Goal: Task Accomplishment & Management: Complete application form

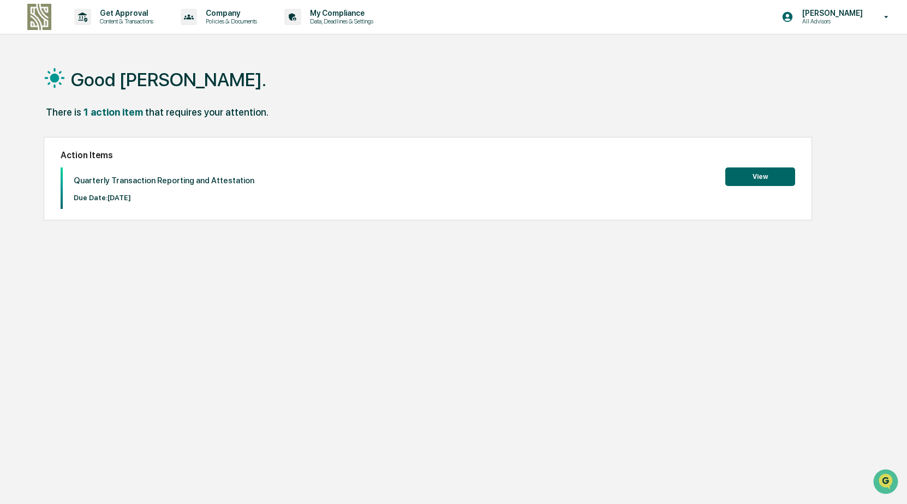
click at [755, 174] on button "View" at bounding box center [760, 176] width 70 height 19
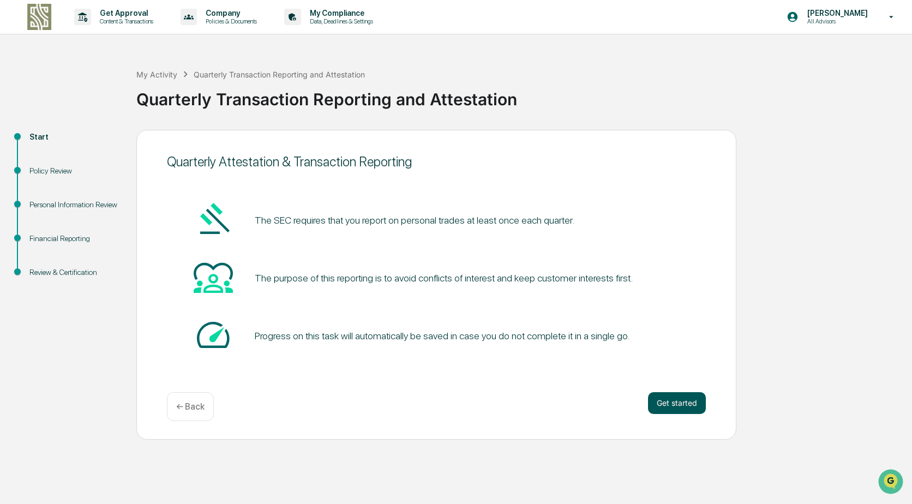
click at [666, 407] on button "Get started" at bounding box center [677, 403] width 58 height 22
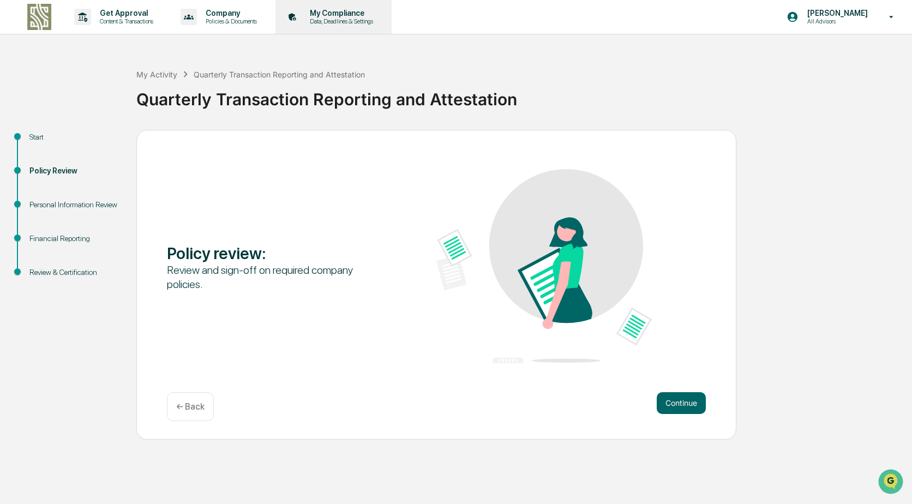
click at [332, 17] on p "Data, Deadlines & Settings" at bounding box center [339, 21] width 77 height 8
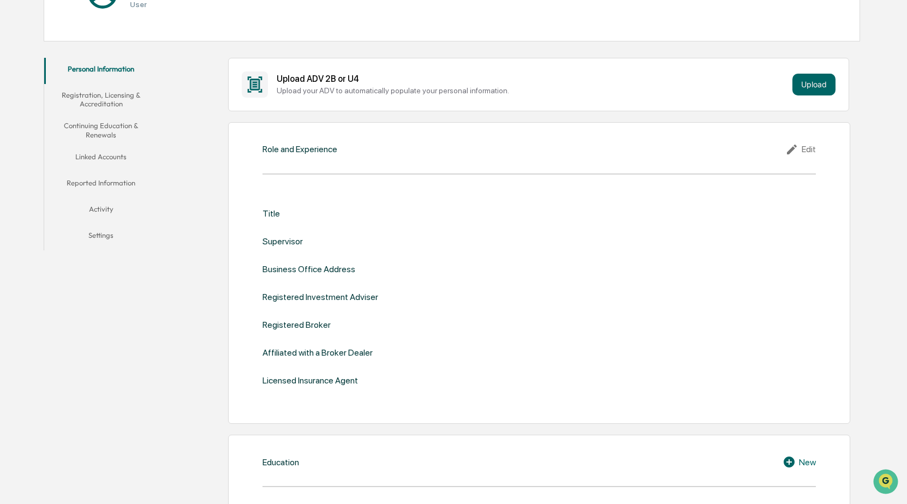
scroll to position [164, 0]
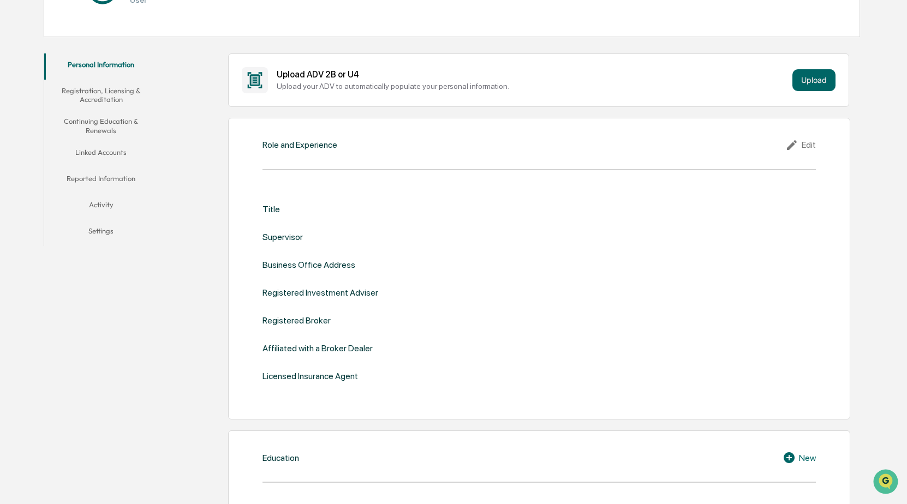
click at [110, 121] on button "Continuing Education & Renewals" at bounding box center [100, 125] width 113 height 31
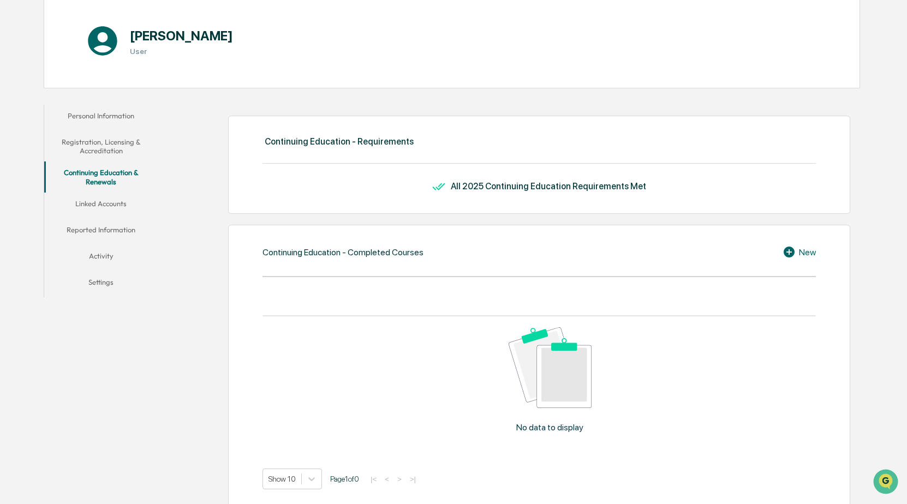
scroll to position [109, 0]
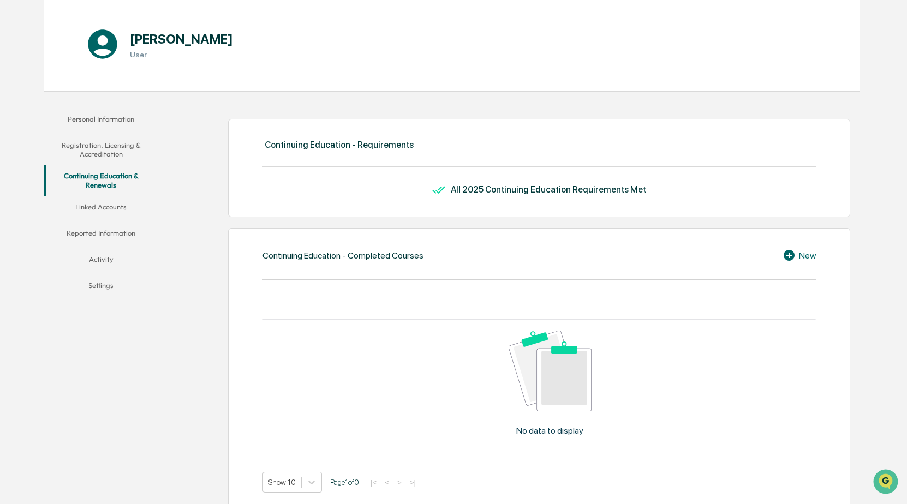
click at [105, 233] on button "Reported Information" at bounding box center [100, 235] width 113 height 26
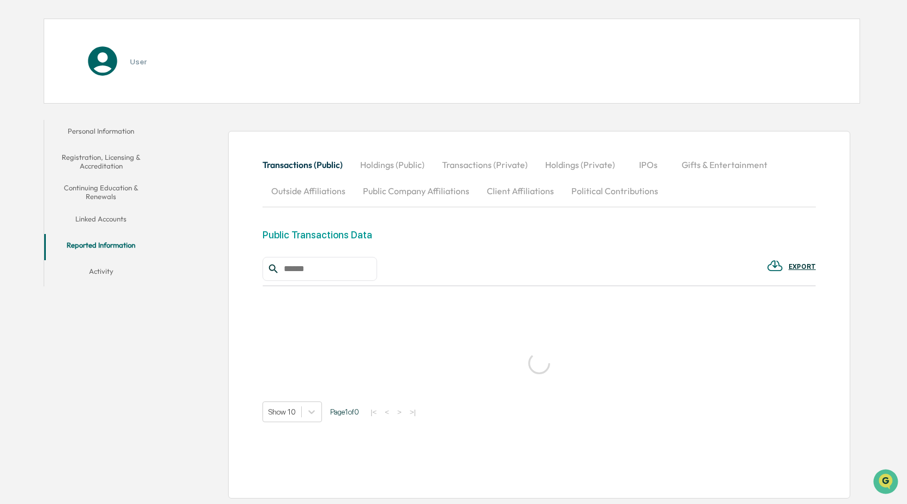
scroll to position [109, 0]
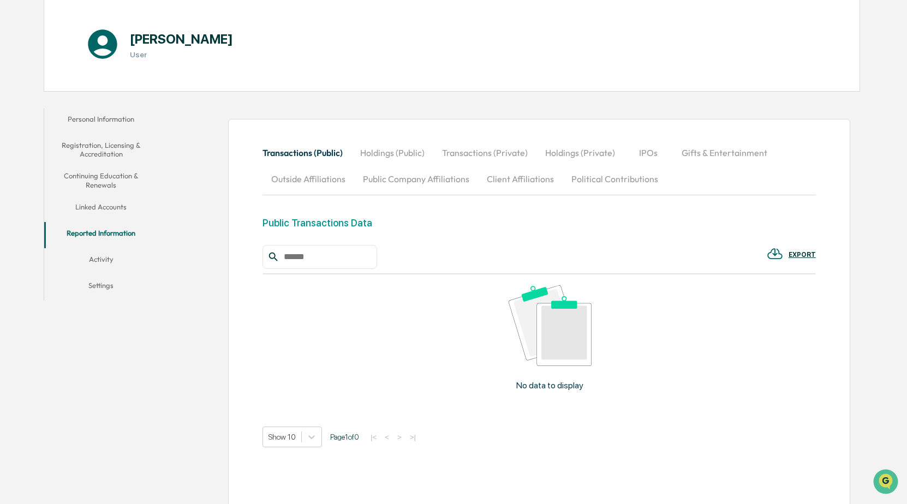
click at [99, 258] on button "Activity" at bounding box center [100, 261] width 113 height 26
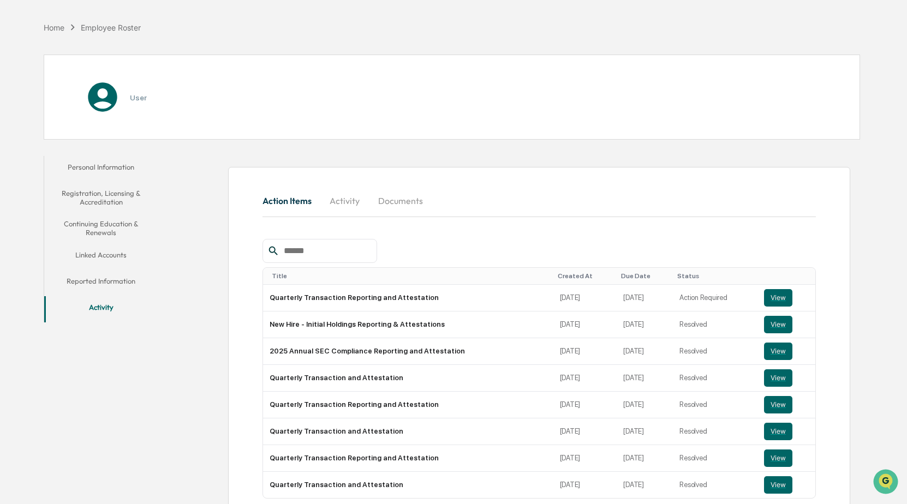
scroll to position [109, 0]
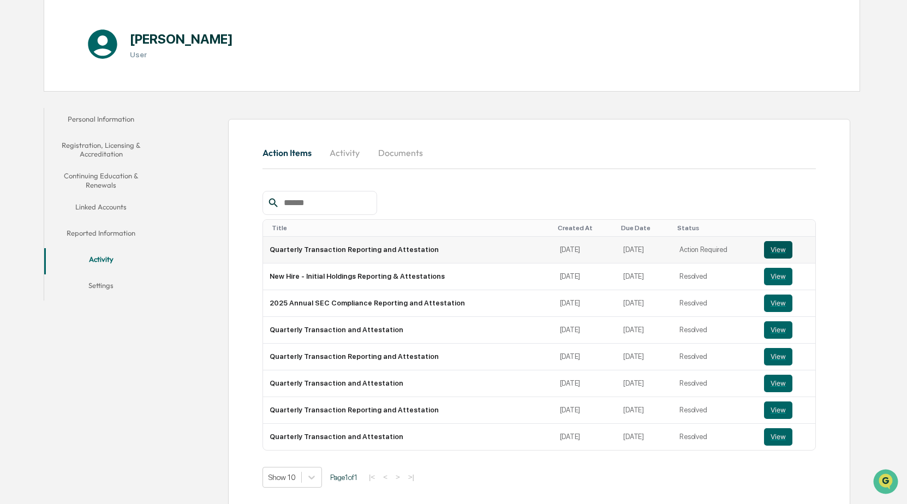
click at [769, 249] on button "View" at bounding box center [778, 249] width 28 height 17
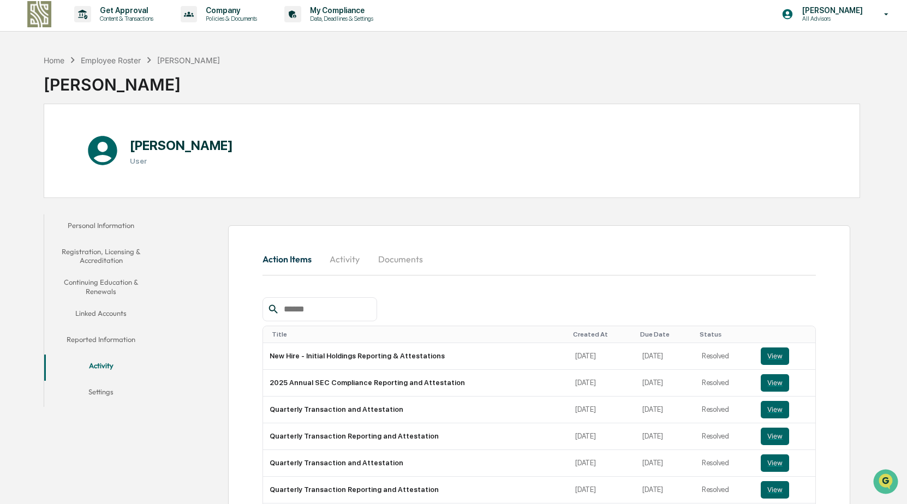
scroll to position [0, 0]
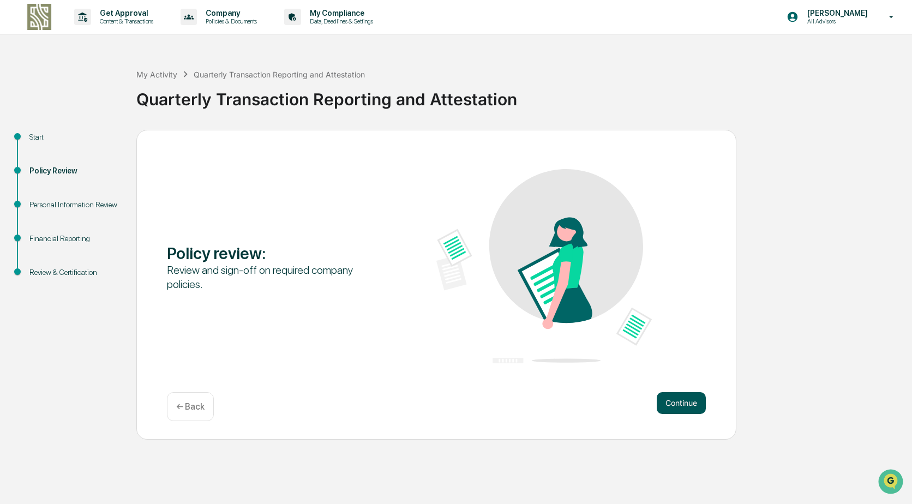
click at [683, 407] on button "Continue" at bounding box center [681, 403] width 49 height 22
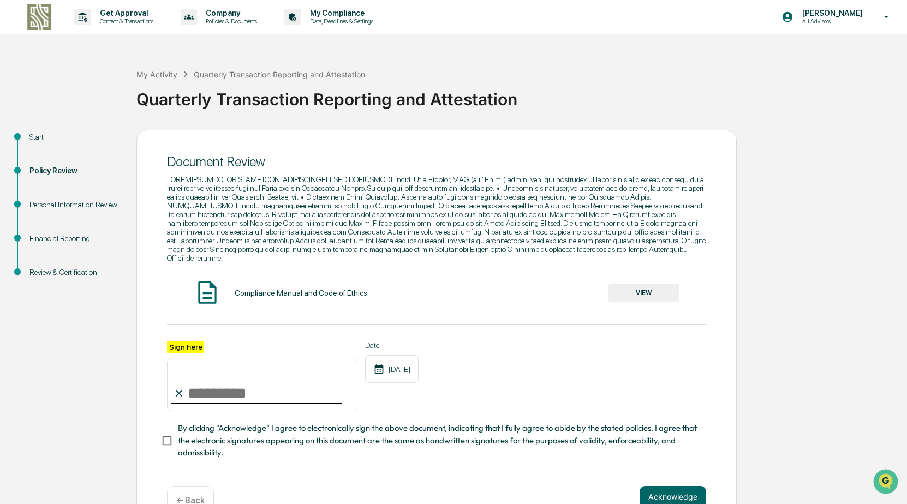
click at [245, 382] on input "Sign here" at bounding box center [262, 385] width 190 height 52
click at [220, 387] on input "Sign here" at bounding box center [262, 385] width 190 height 52
type input "**********"
click at [644, 285] on button "VIEW" at bounding box center [643, 293] width 71 height 19
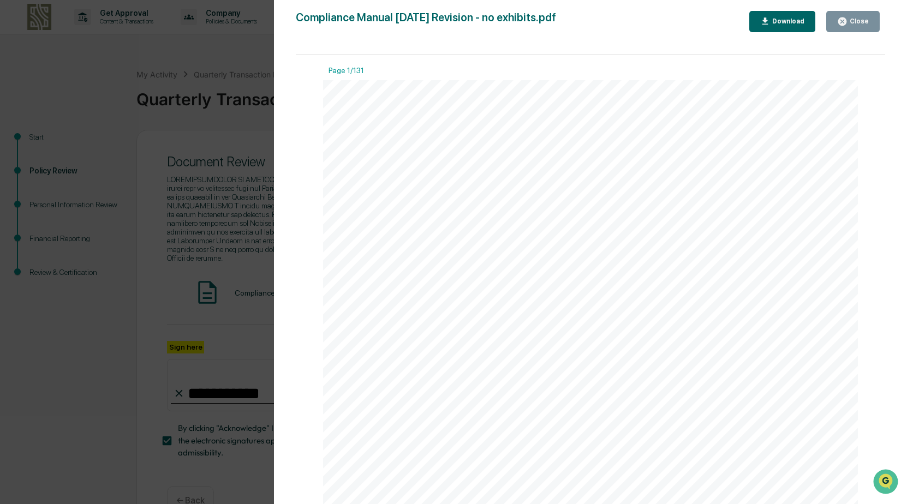
click at [847, 20] on icon "button" at bounding box center [842, 21] width 10 height 10
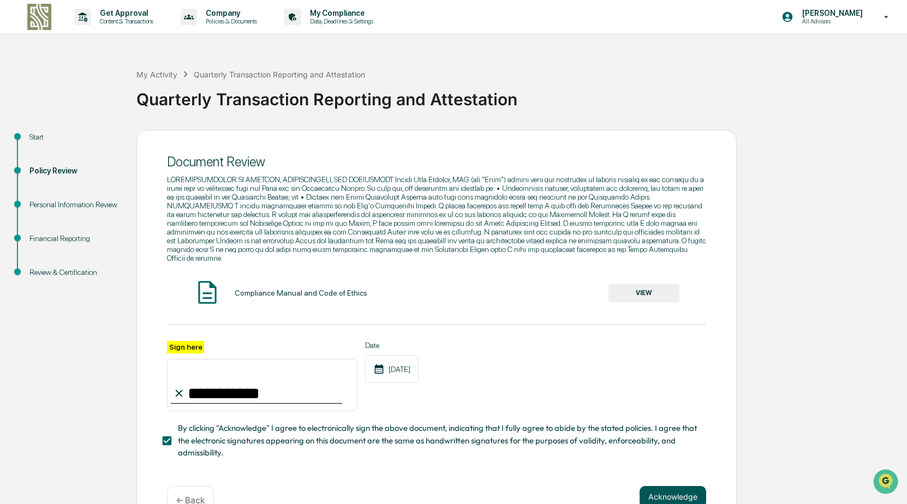
click at [673, 494] on button "Acknowledge" at bounding box center [672, 497] width 67 height 22
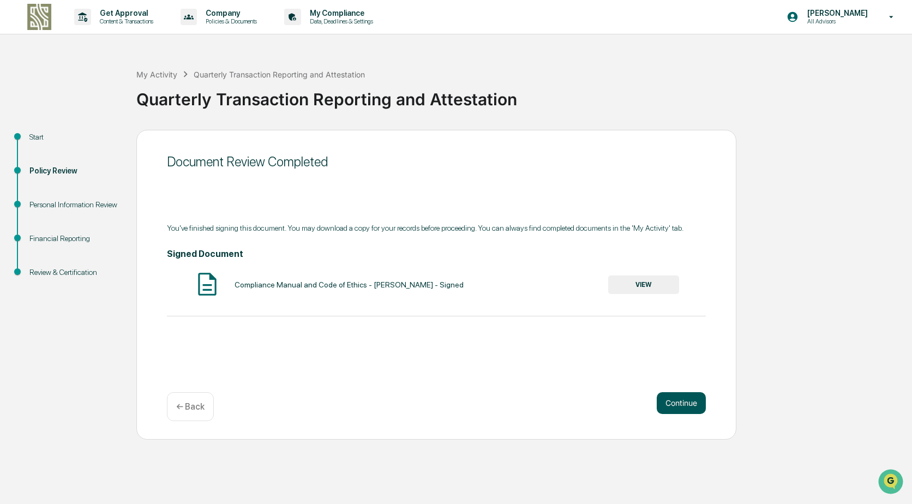
click at [674, 401] on button "Continue" at bounding box center [681, 403] width 49 height 22
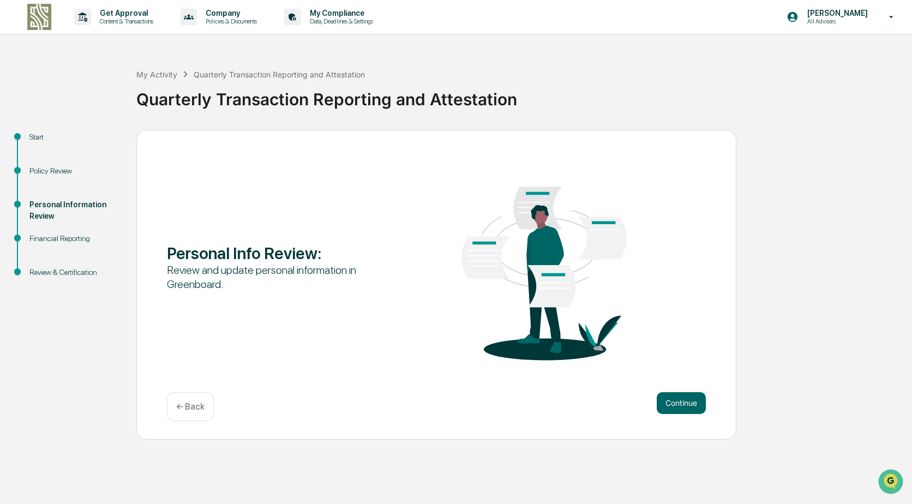
click at [674, 401] on button "Continue" at bounding box center [681, 403] width 49 height 22
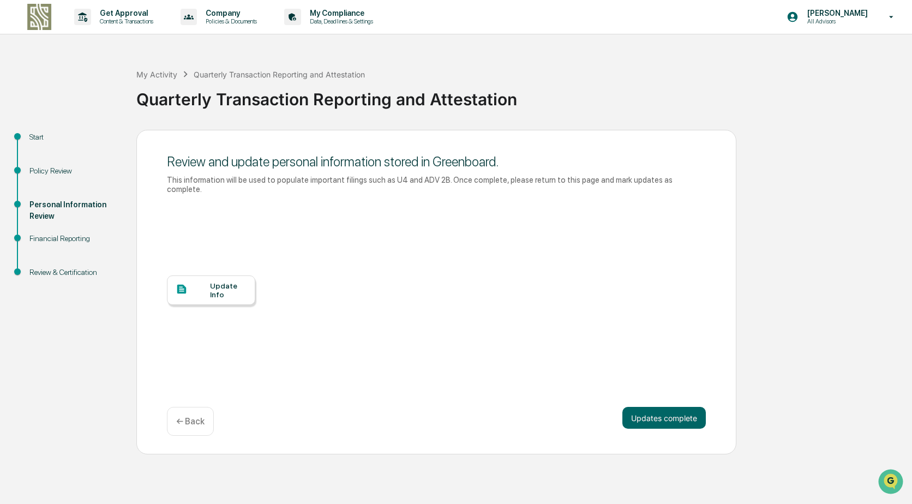
click at [191, 283] on div at bounding box center [193, 290] width 34 height 14
click at [661, 409] on button "Updates complete" at bounding box center [663, 418] width 83 height 22
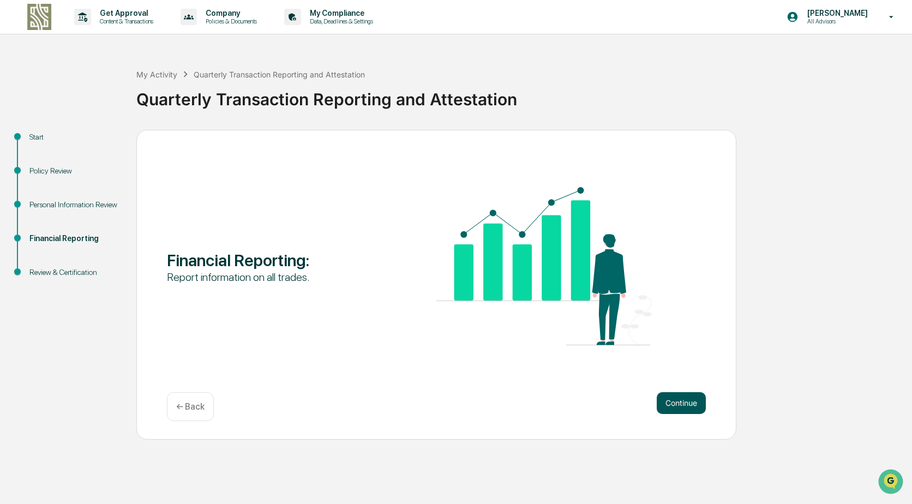
click at [668, 406] on button "Continue" at bounding box center [681, 403] width 49 height 22
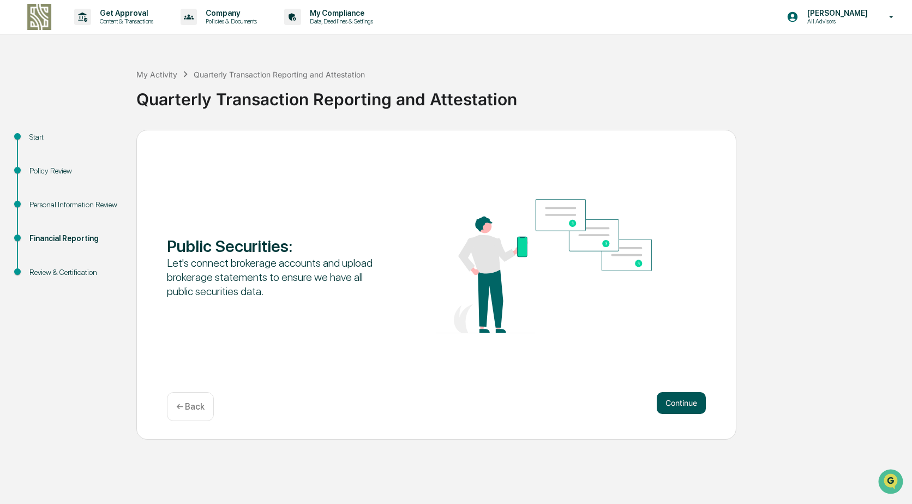
click at [678, 408] on button "Continue" at bounding box center [681, 403] width 49 height 22
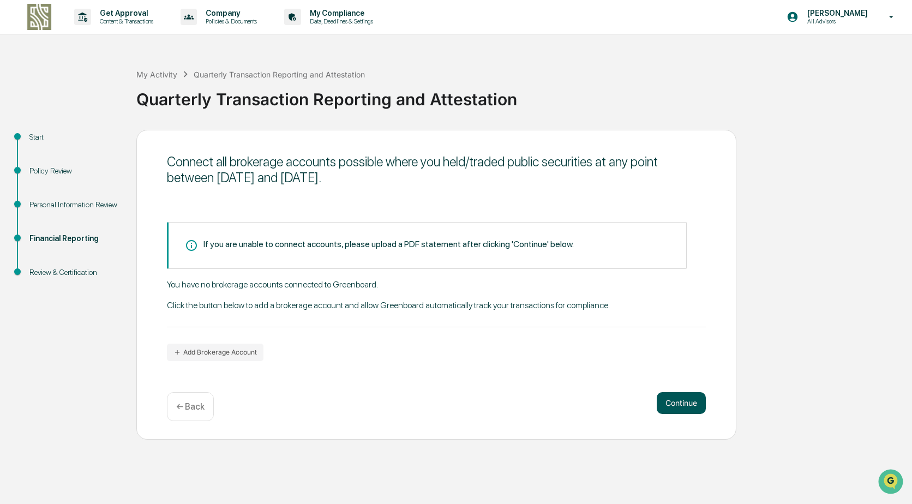
click at [677, 404] on button "Continue" at bounding box center [681, 403] width 49 height 22
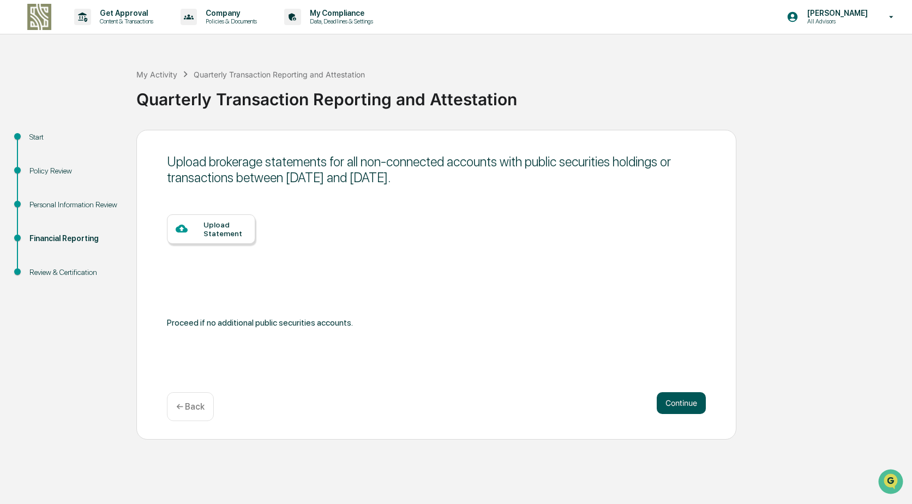
click at [683, 403] on button "Continue" at bounding box center [681, 403] width 49 height 22
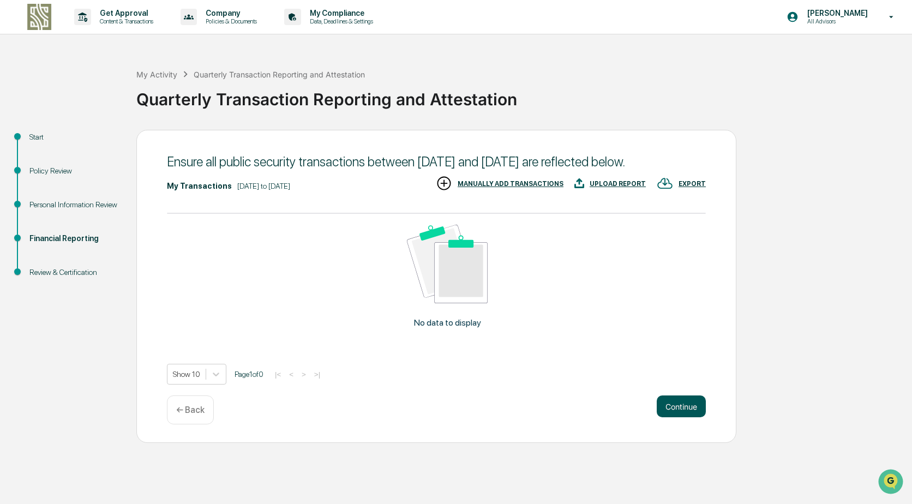
click at [687, 417] on button "Continue" at bounding box center [681, 406] width 49 height 22
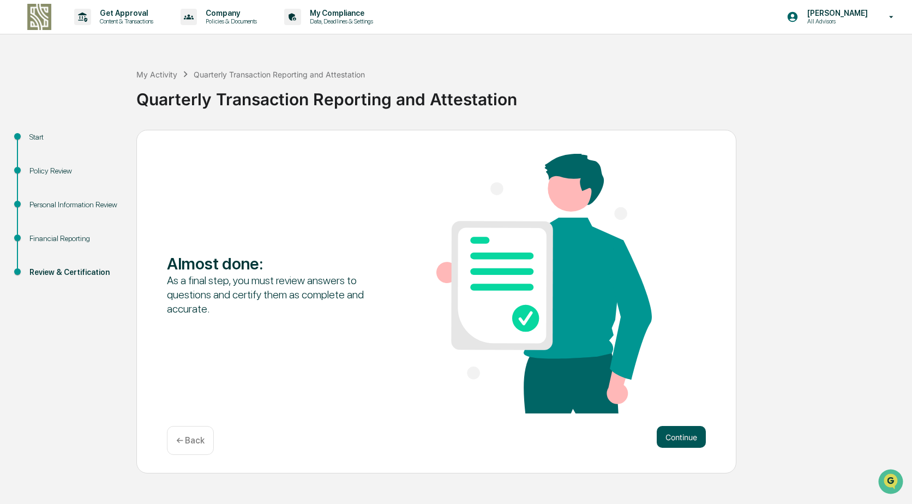
click at [680, 440] on button "Continue" at bounding box center [681, 437] width 49 height 22
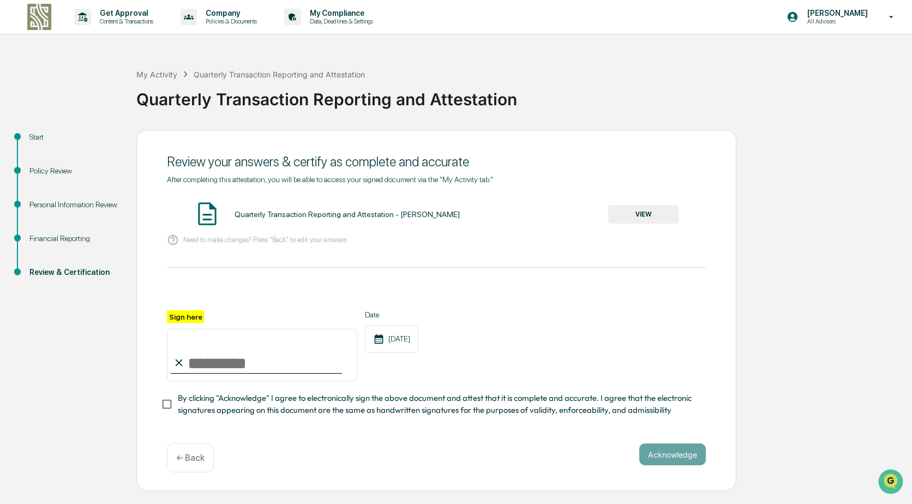
click at [223, 353] on input "Sign here" at bounding box center [262, 355] width 190 height 52
type input "**********"
click at [677, 464] on button "Acknowledge" at bounding box center [672, 454] width 67 height 22
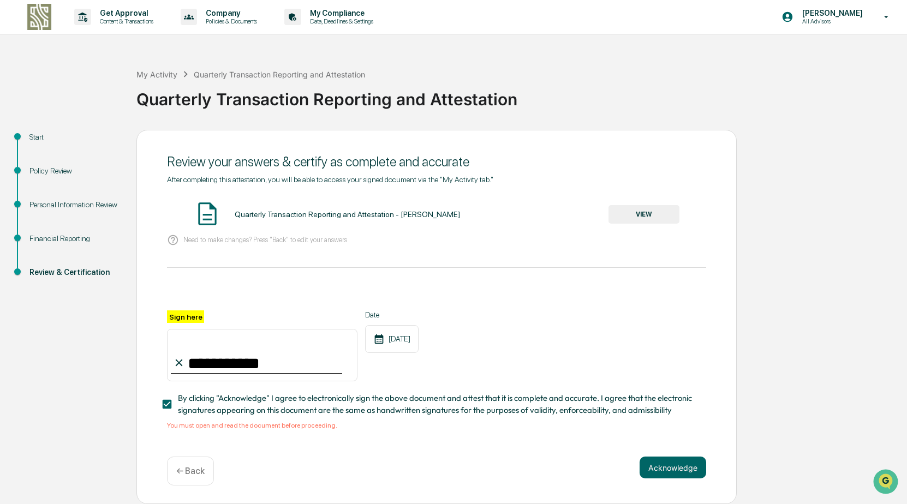
click at [640, 215] on button "VIEW" at bounding box center [643, 214] width 71 height 19
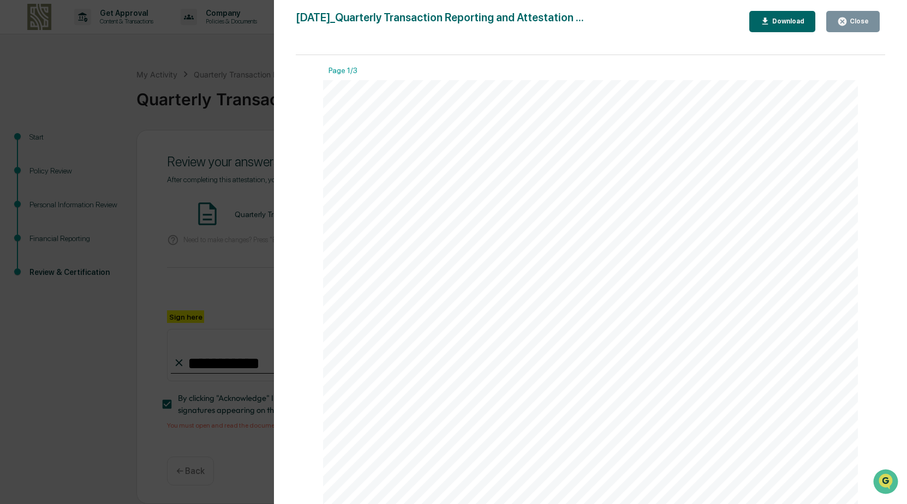
click at [853, 16] on button "Close" at bounding box center [852, 21] width 53 height 21
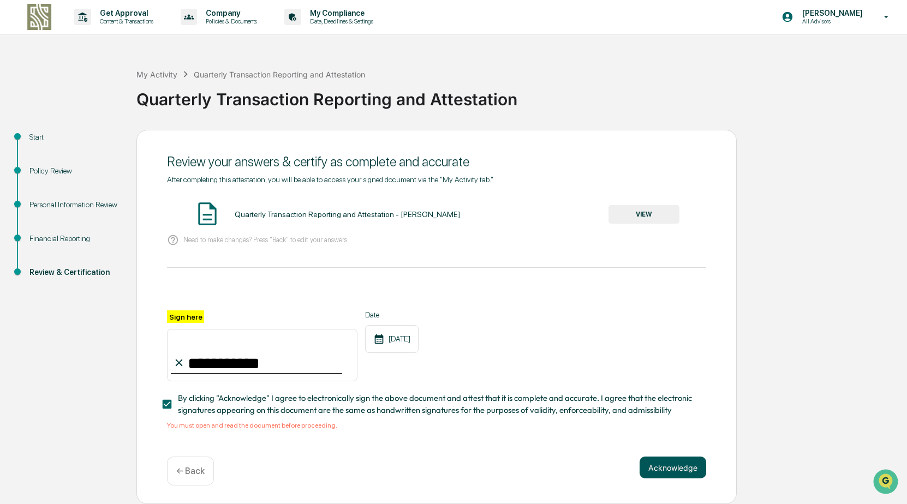
click at [669, 475] on button "Acknowledge" at bounding box center [672, 468] width 67 height 22
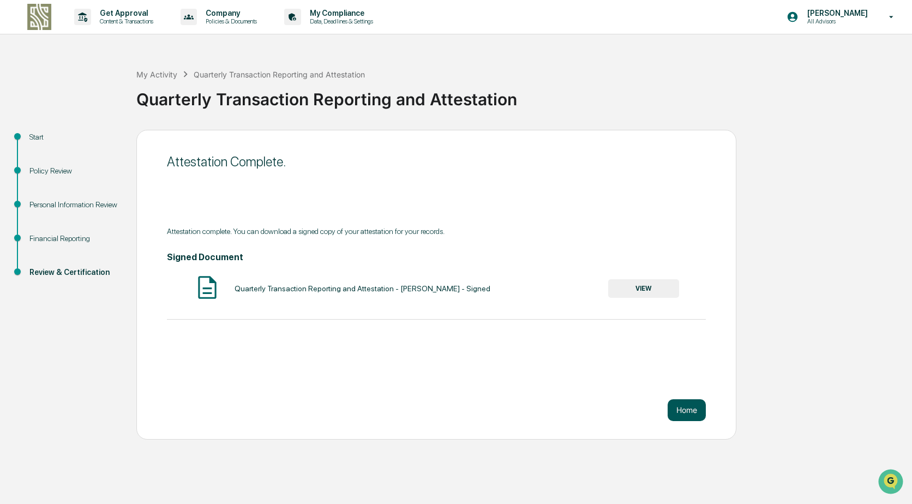
click at [688, 409] on button "Home" at bounding box center [687, 410] width 38 height 22
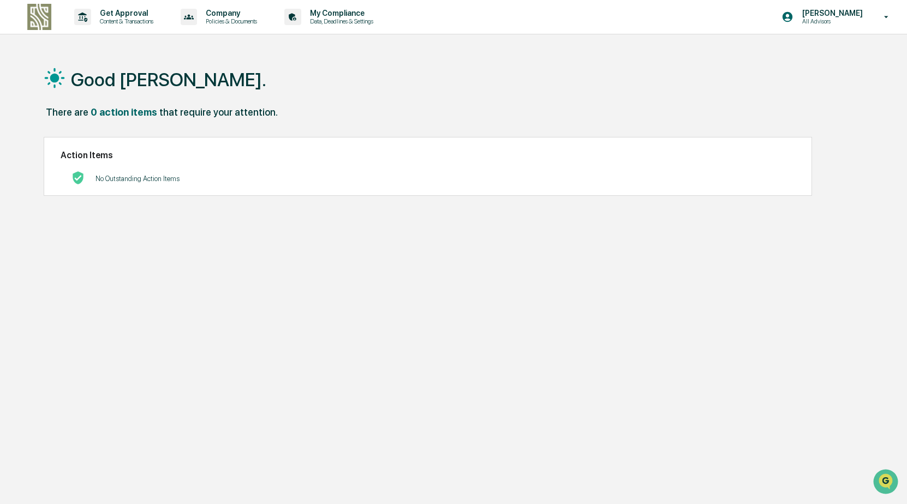
click at [688, 409] on div "Good [PERSON_NAME]. There are 0 action items that require your attention. Actio…" at bounding box center [451, 304] width 849 height 504
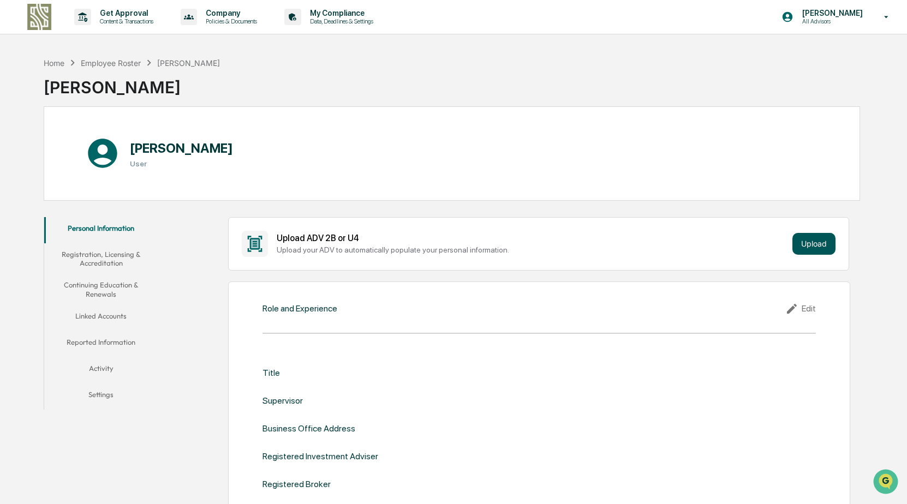
click at [825, 238] on button "Upload" at bounding box center [813, 244] width 43 height 22
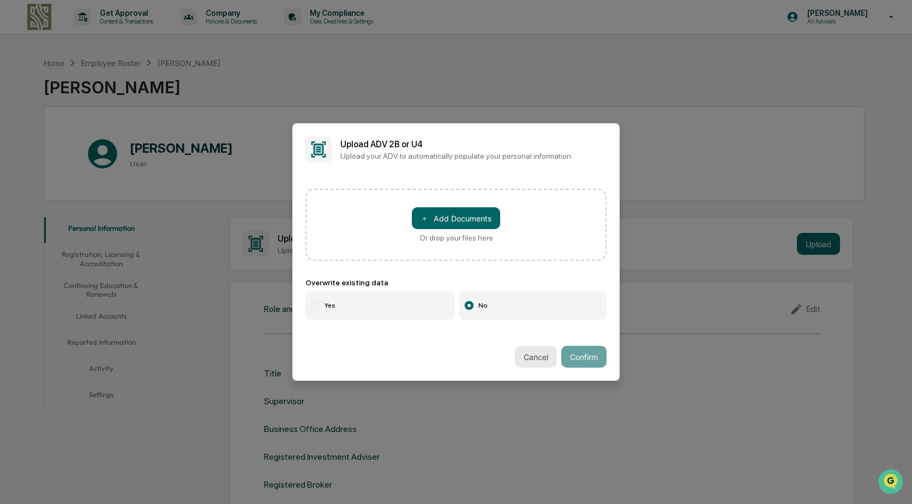
click at [515, 349] on button "Cancel" at bounding box center [536, 357] width 42 height 22
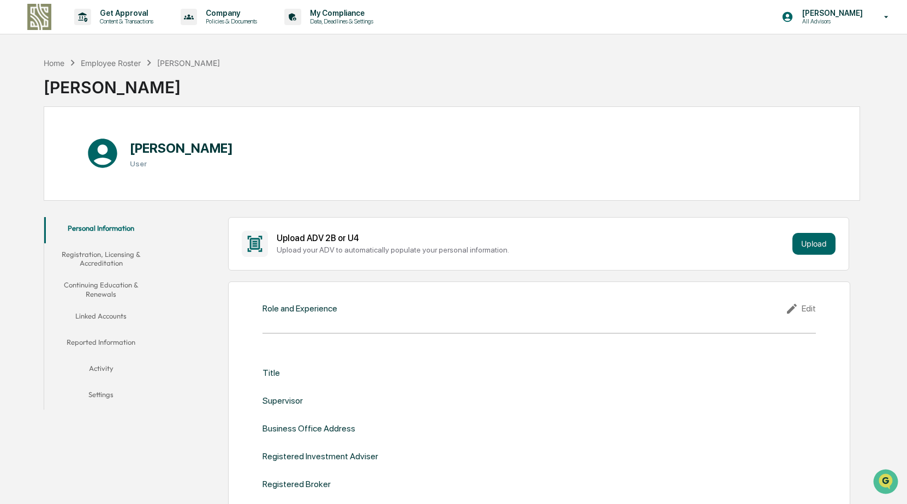
click at [100, 259] on button "Registration, Licensing & Accreditation" at bounding box center [100, 258] width 113 height 31
